Goal: Task Accomplishment & Management: Manage account settings

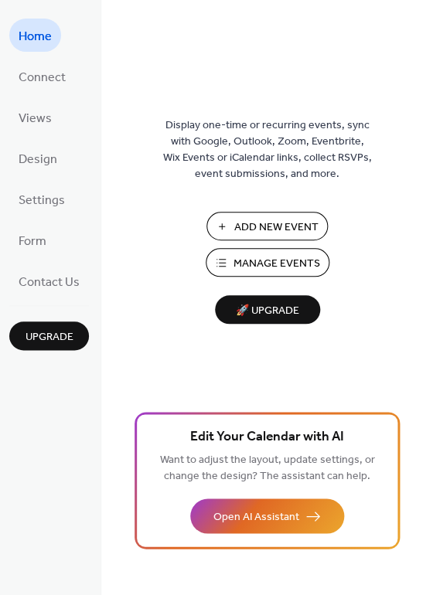
click at [269, 260] on span "Manage Events" at bounding box center [277, 264] width 87 height 16
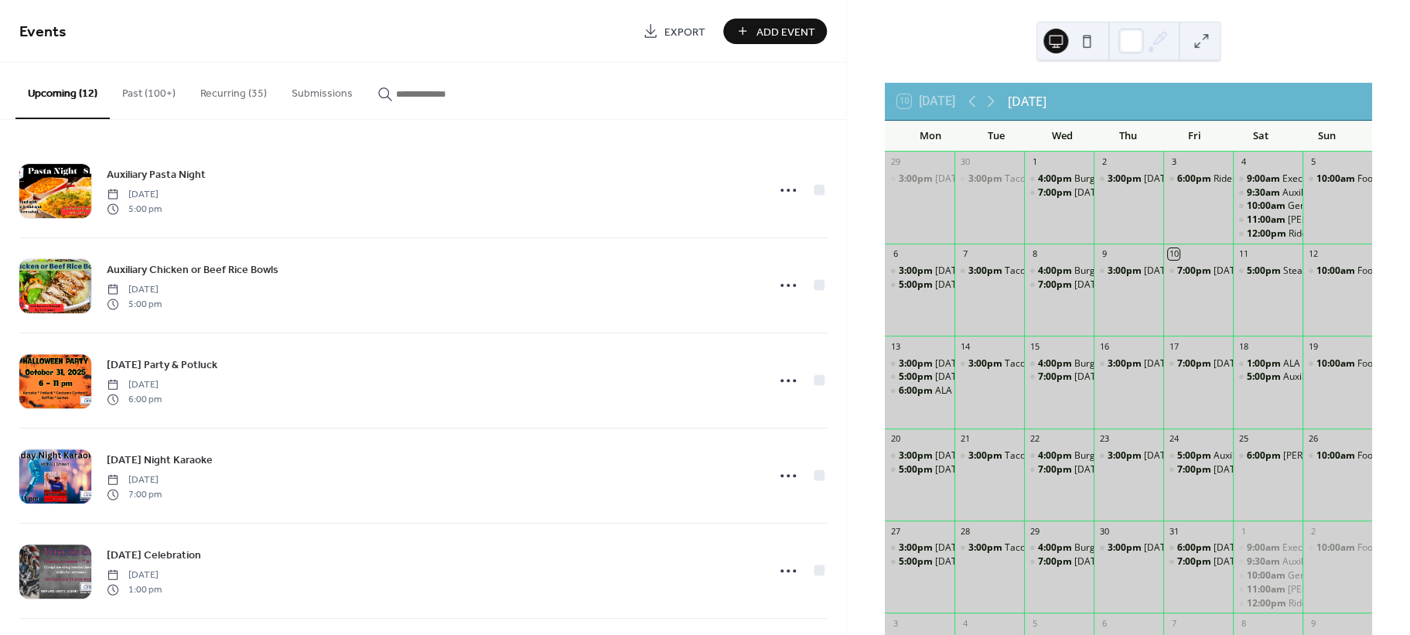
click at [230, 95] on button "Recurring (35)" at bounding box center [233, 90] width 91 height 55
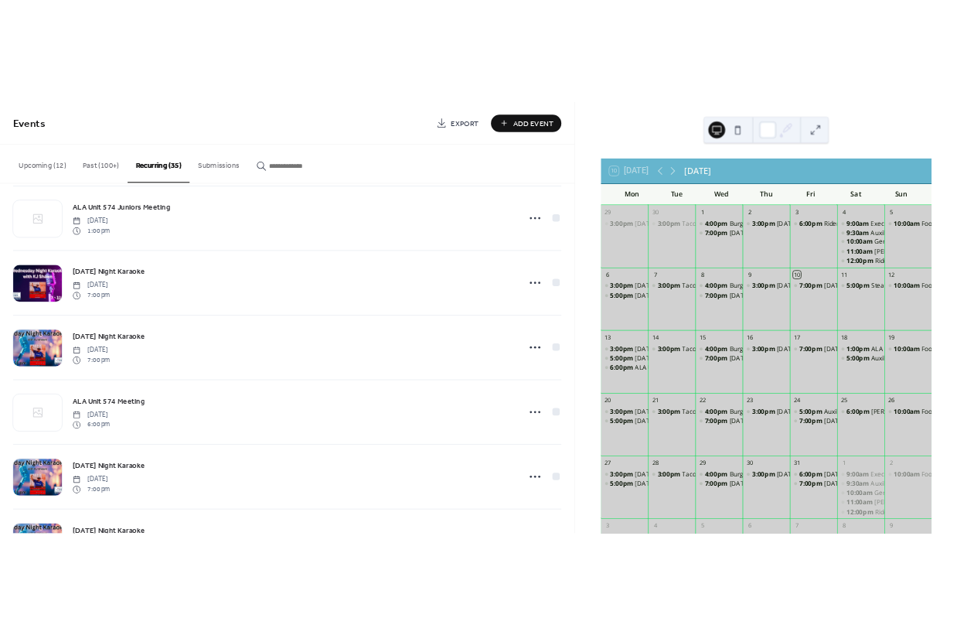
scroll to position [2874, 0]
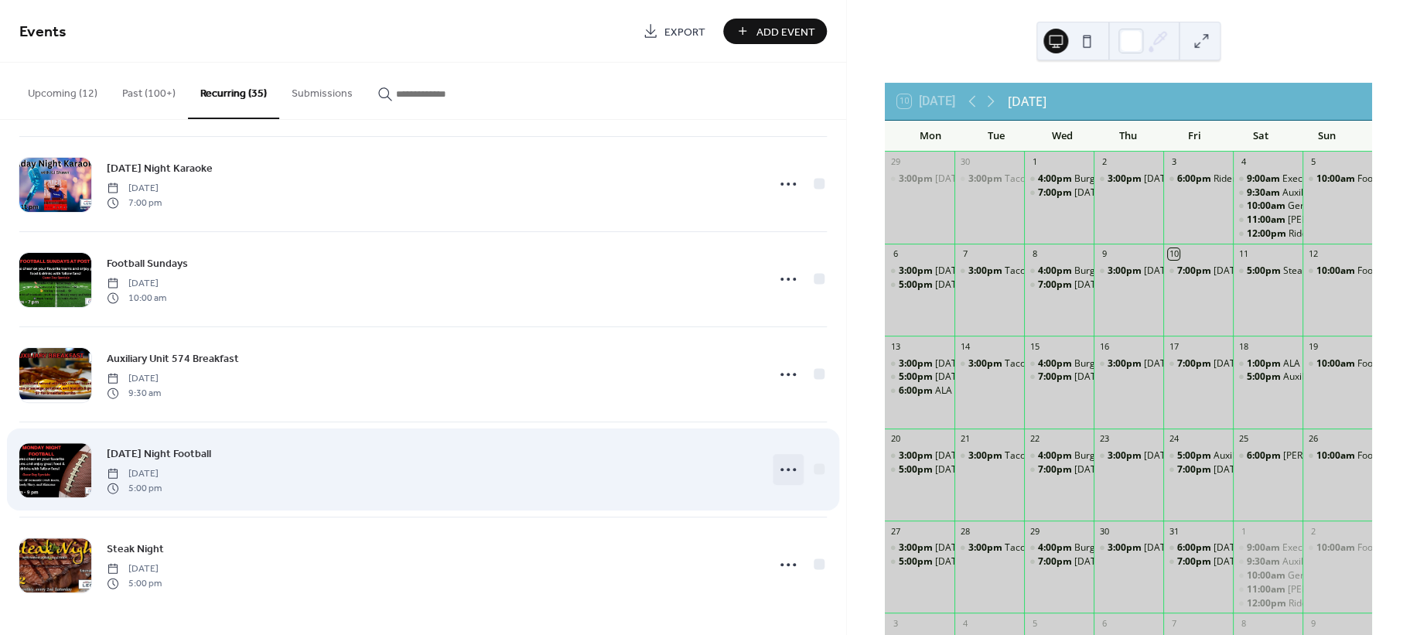
click at [776, 470] on icon at bounding box center [788, 469] width 25 height 25
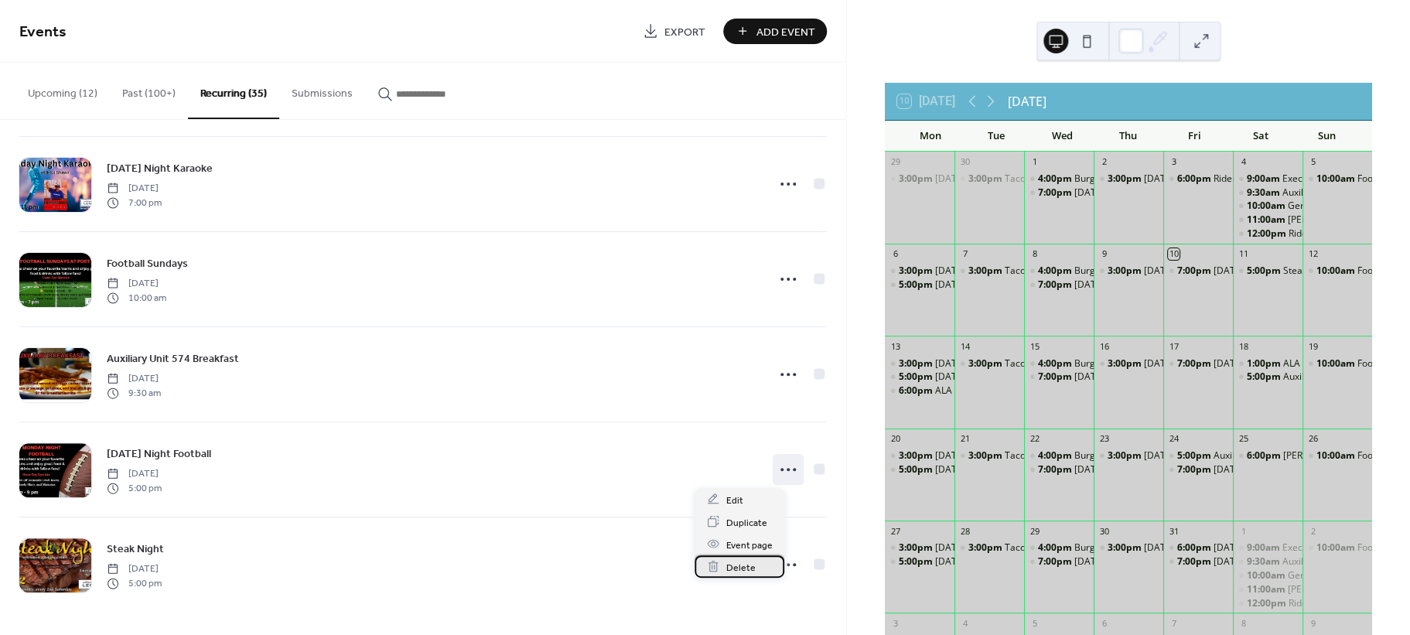
click at [751, 564] on span "Delete" at bounding box center [739, 567] width 29 height 16
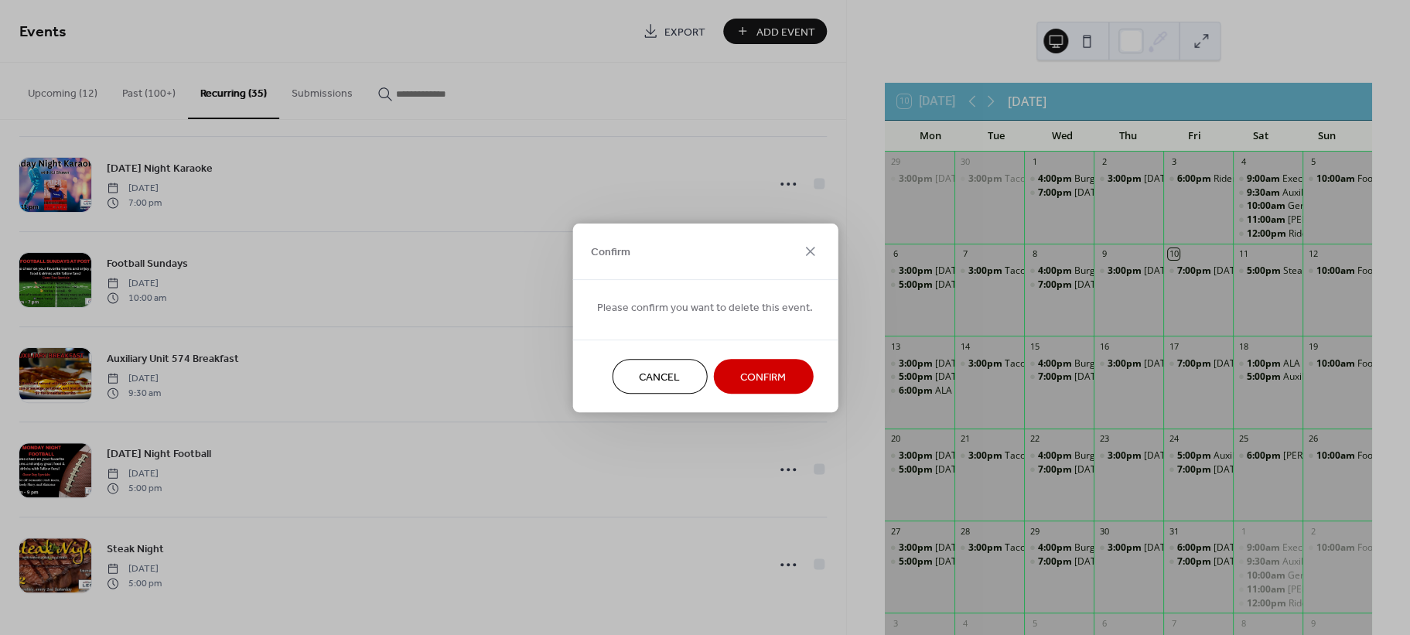
click at [745, 378] on span "Confirm" at bounding box center [763, 377] width 46 height 16
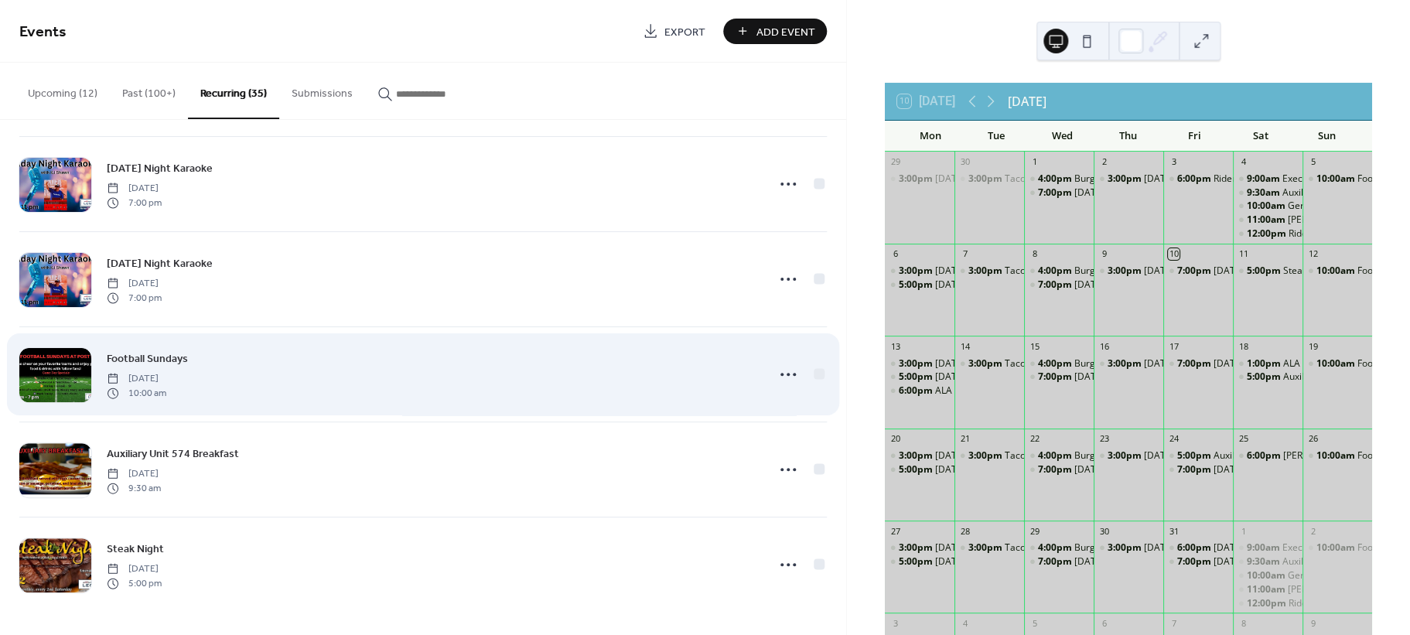
click at [155, 357] on span "Football Sundays" at bounding box center [147, 359] width 81 height 16
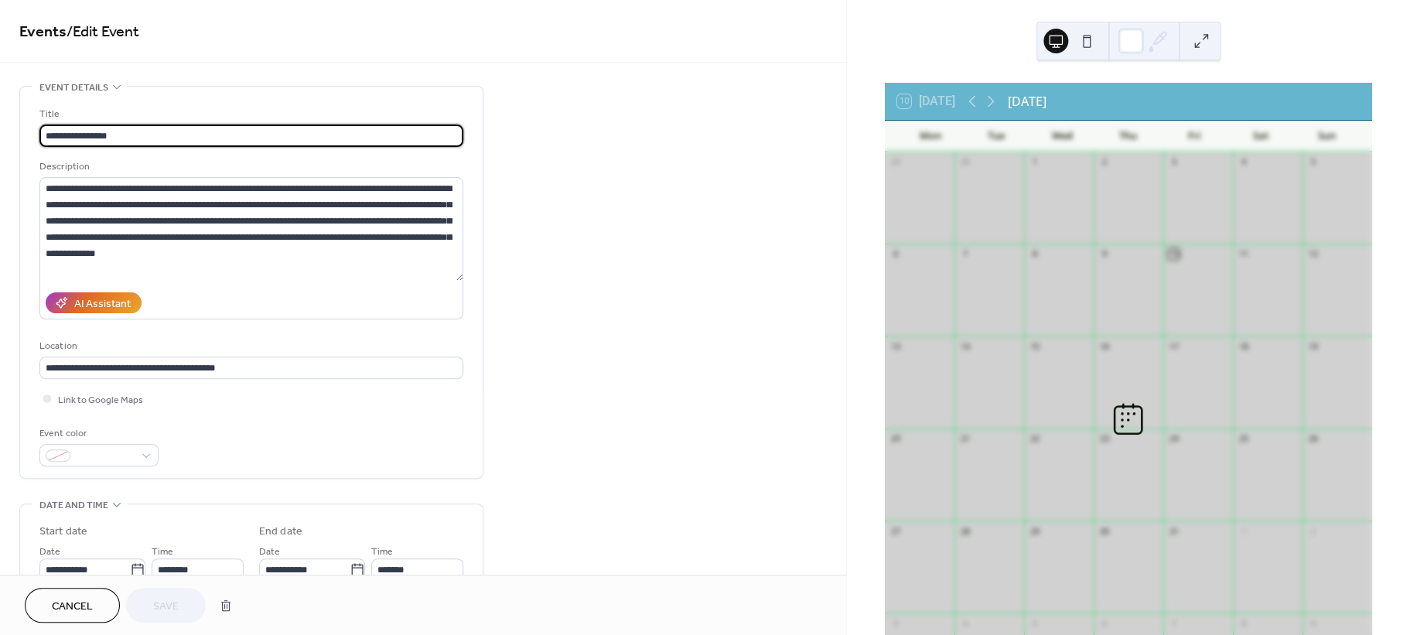
click at [155, 354] on div "Location" at bounding box center [249, 346] width 421 height 16
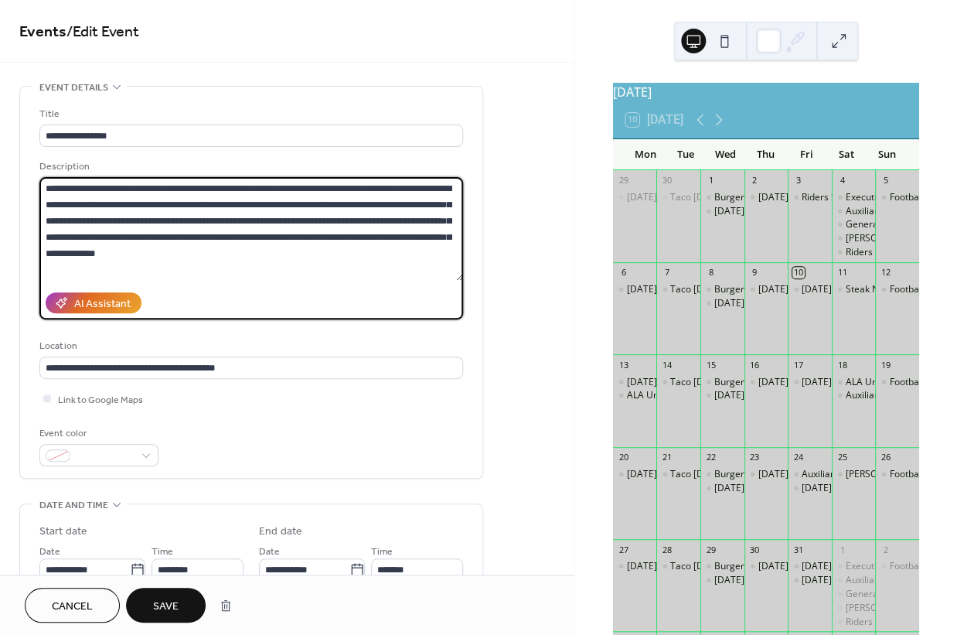
drag, startPoint x: 320, startPoint y: 221, endPoint x: 158, endPoint y: 241, distance: 163.6
click at [158, 241] on textarea "**********" at bounding box center [251, 229] width 424 height 104
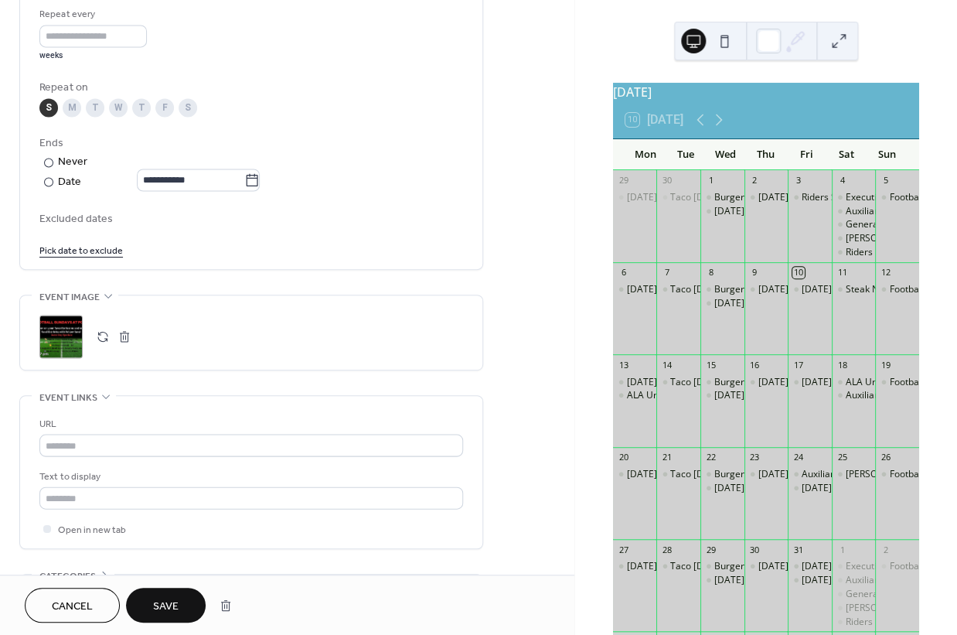
scroll to position [746, 0]
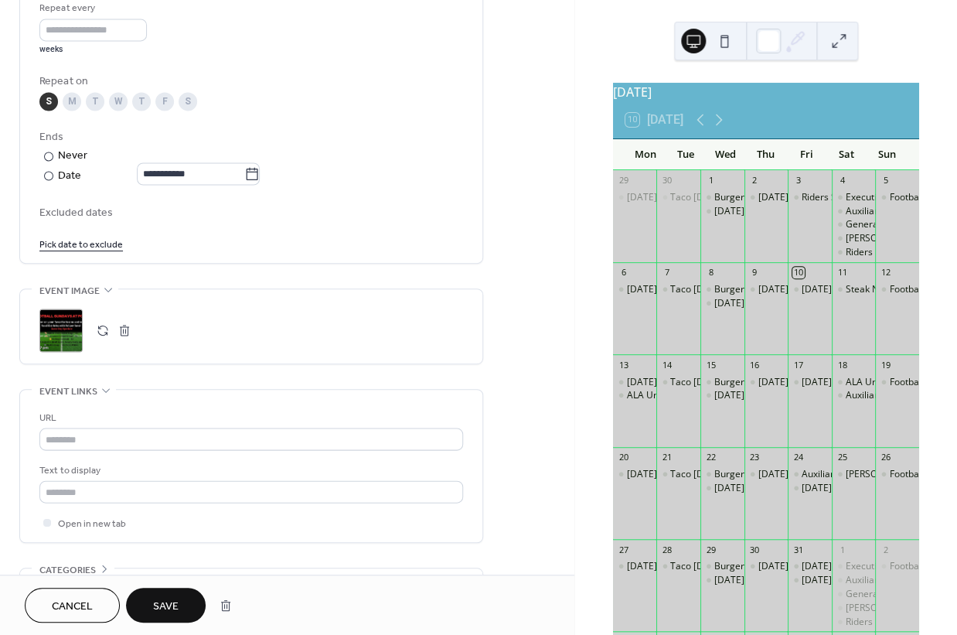
type textarea "**********"
click at [124, 340] on button "button" at bounding box center [125, 330] width 22 height 22
click at [99, 341] on button "button" at bounding box center [103, 330] width 22 height 22
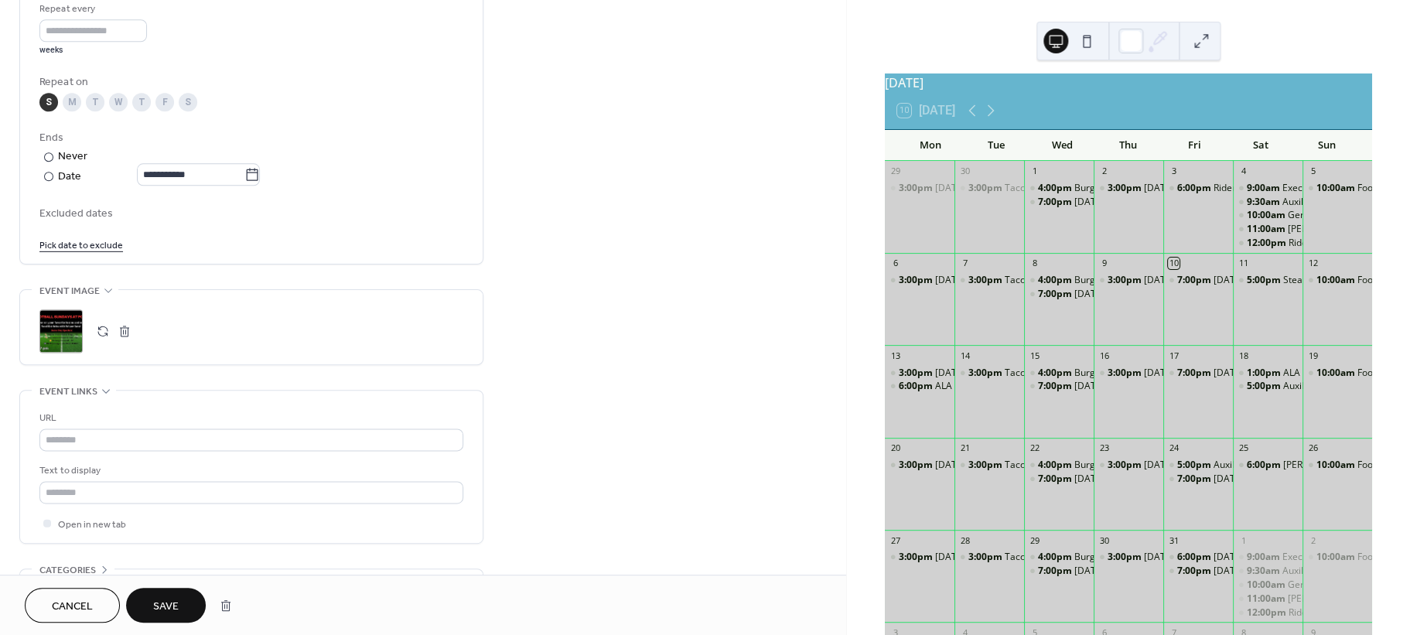
scroll to position [0, 0]
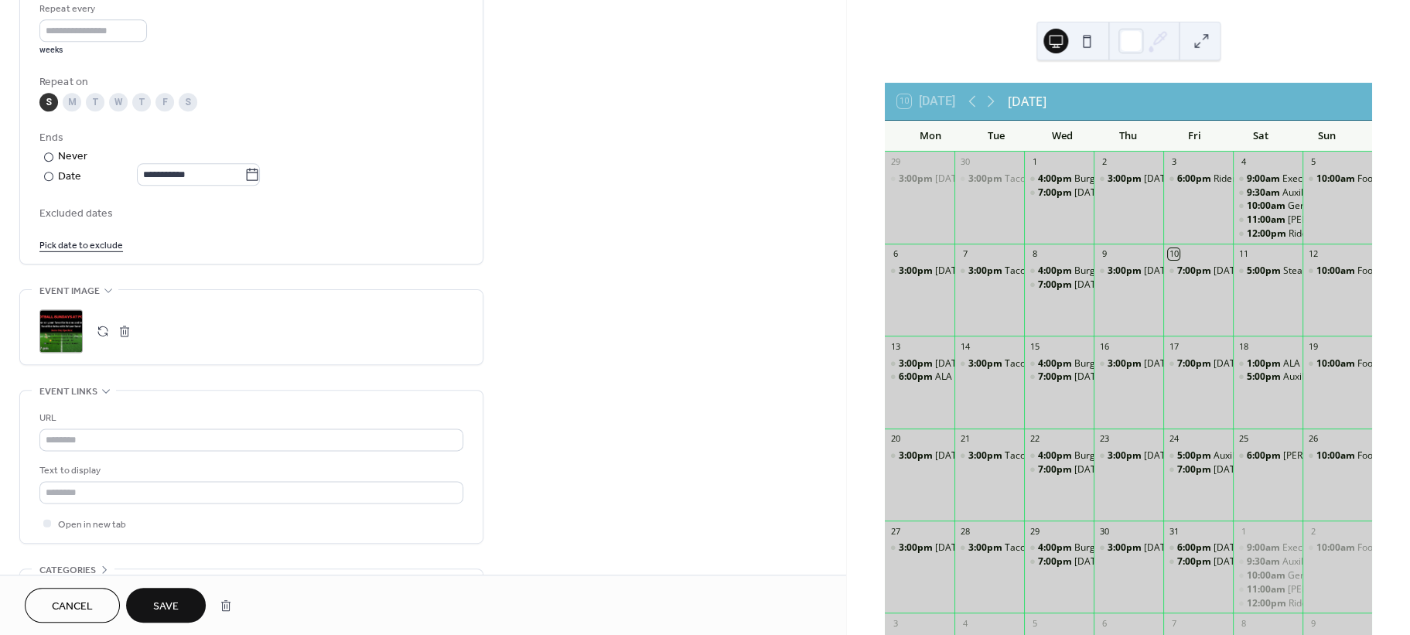
click at [166, 600] on span "Save" at bounding box center [166, 606] width 26 height 16
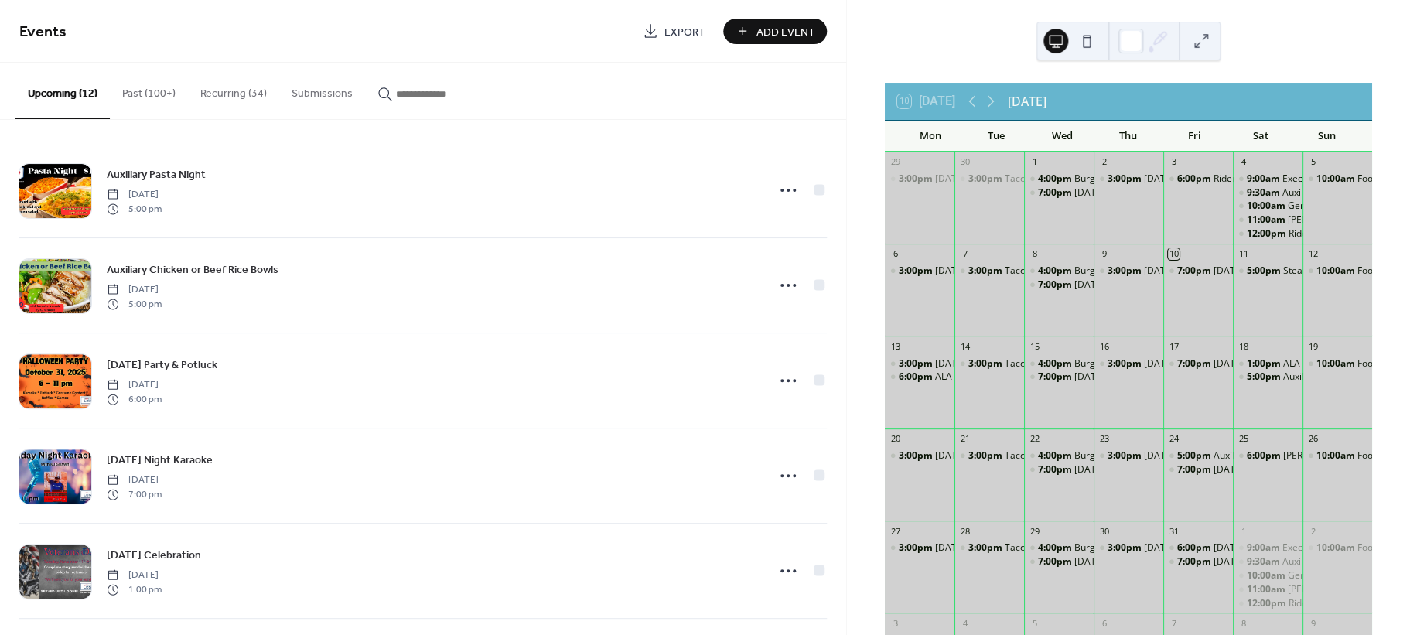
click at [227, 97] on button "Recurring (34)" at bounding box center [233, 90] width 91 height 55
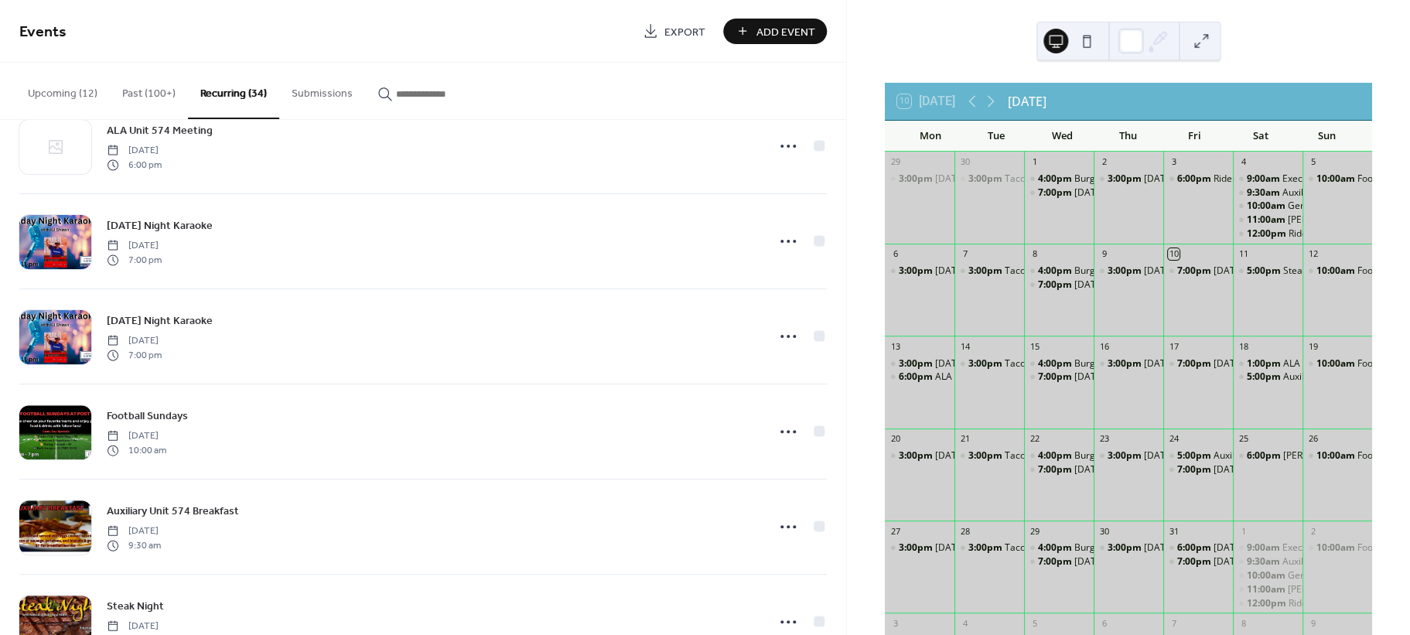
scroll to position [2779, 0]
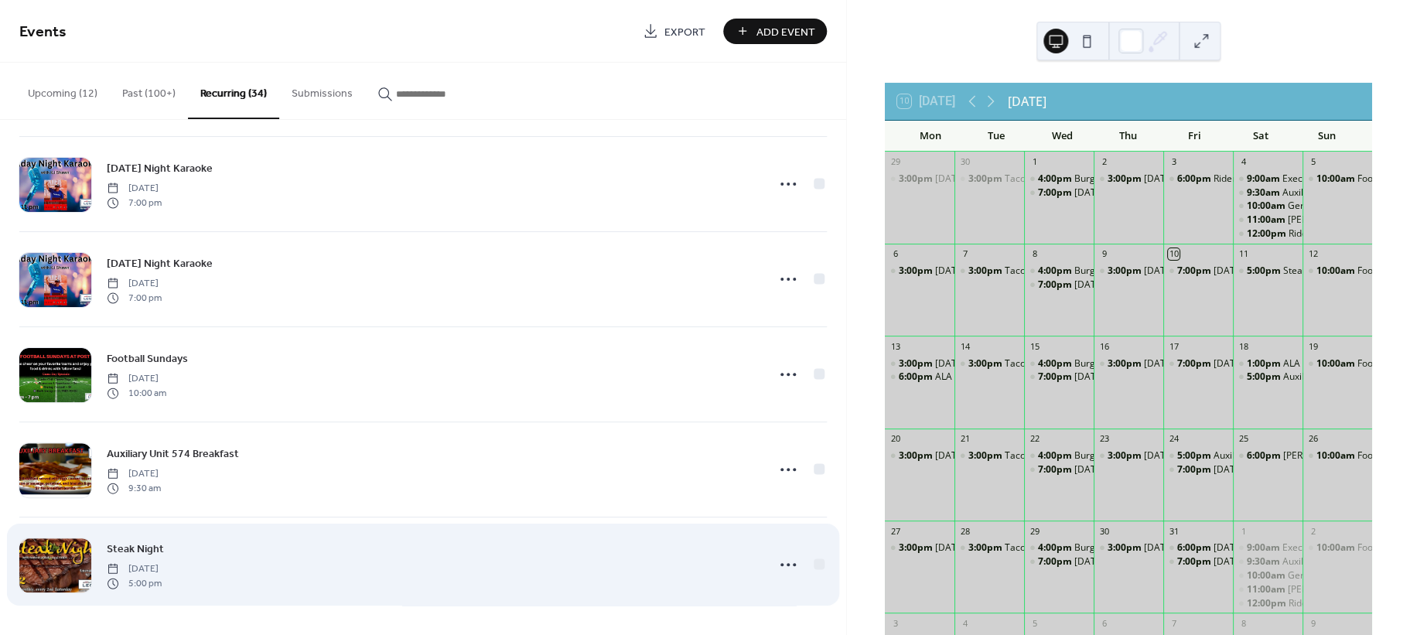
click at [137, 551] on span "Steak Night" at bounding box center [135, 549] width 57 height 16
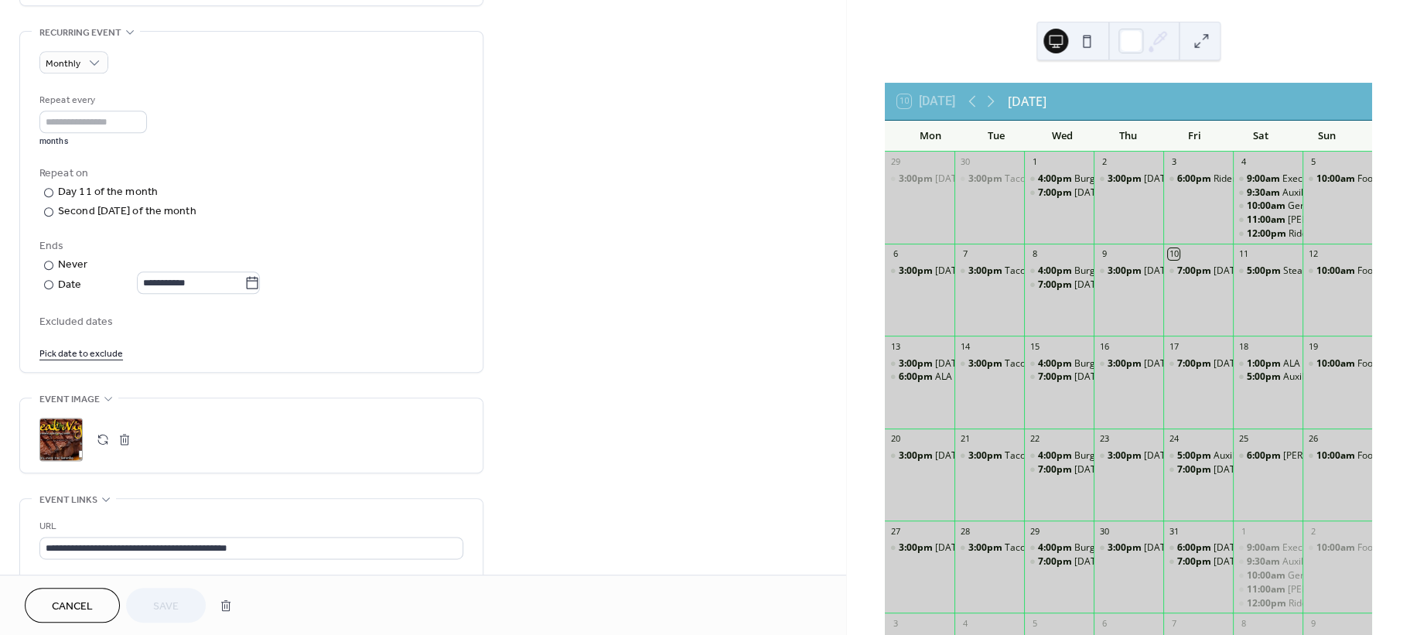
scroll to position [889, 0]
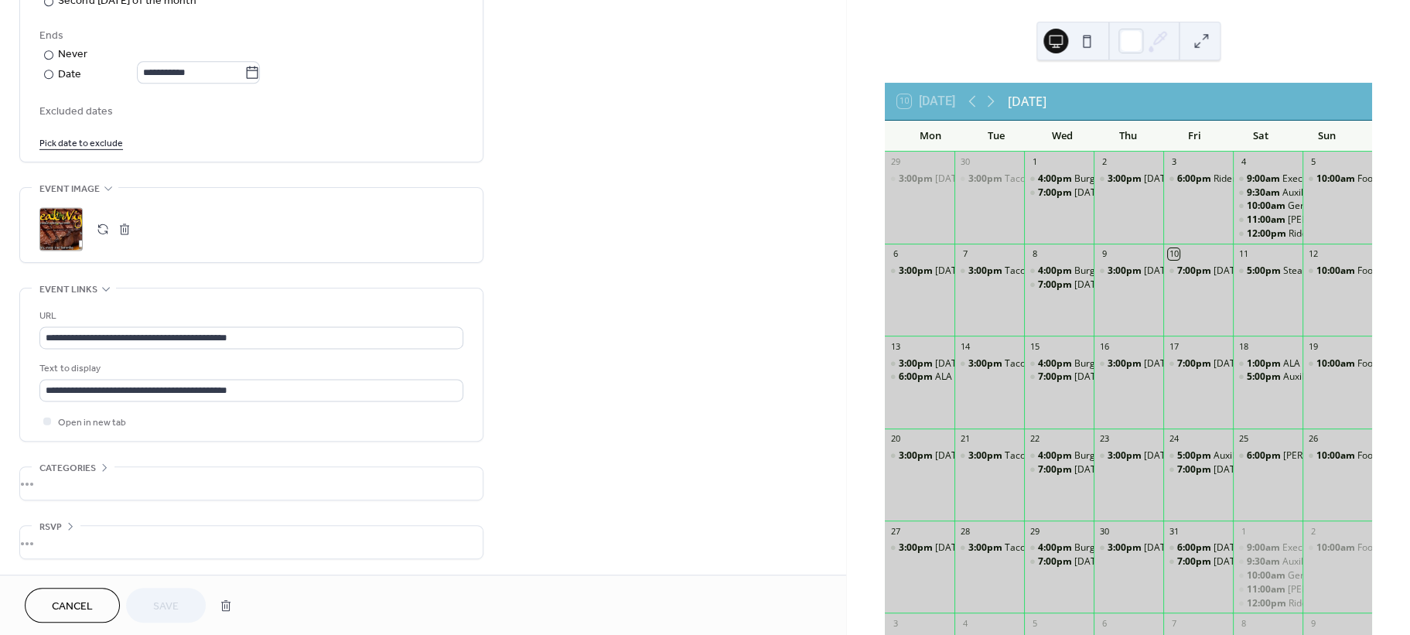
click at [128, 225] on button "button" at bounding box center [125, 229] width 22 height 22
click at [107, 220] on button "button" at bounding box center [103, 229] width 22 height 22
click at [178, 598] on span "Save" at bounding box center [166, 606] width 26 height 16
